Goal: Obtain resource: Obtain resource

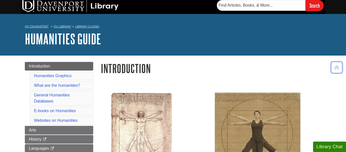
scroll to position [1, 0]
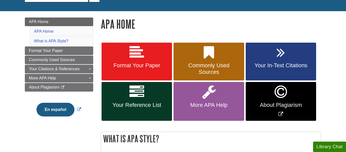
scroll to position [58, 0]
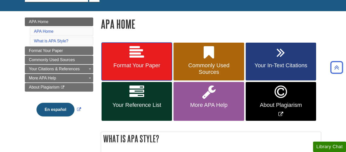
click at [139, 52] on icon at bounding box center [136, 52] width 15 height 15
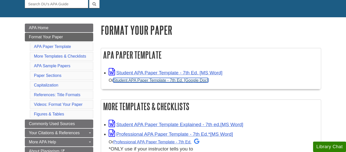
scroll to position [52, 0]
click at [156, 81] on link "Student APA Paper Template - 7th Ed. [Google Doc]" at bounding box center [160, 80] width 95 height 5
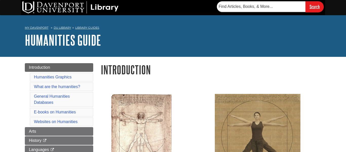
scroll to position [496, 0]
